Goal: Task Accomplishment & Management: Use online tool/utility

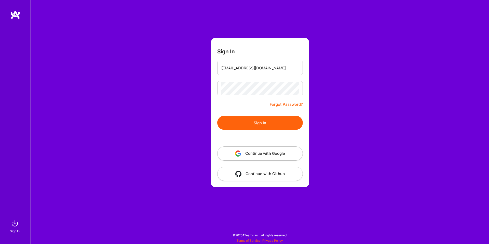
click at [217, 116] on button "Sign In" at bounding box center [260, 123] width 86 height 14
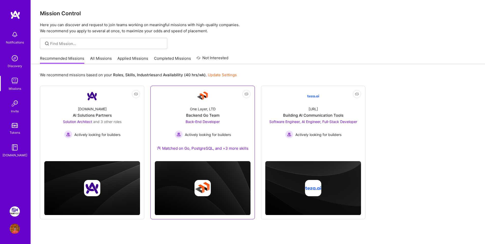
click at [209, 96] on link "Not Interested One Layer, LTD Backend Go Team Back-End Developer Actively looki…" at bounding box center [203, 123] width 96 height 67
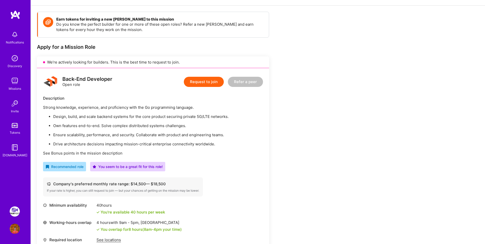
scroll to position [31, 0]
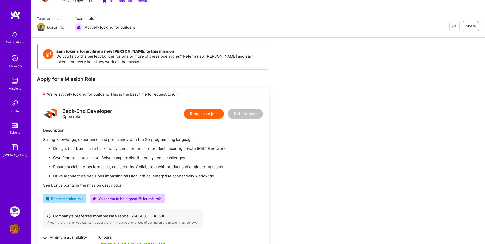
click at [21, 83] on link "Missions" at bounding box center [15, 84] width 32 height 16
